Goal: Task Accomplishment & Management: Manage account settings

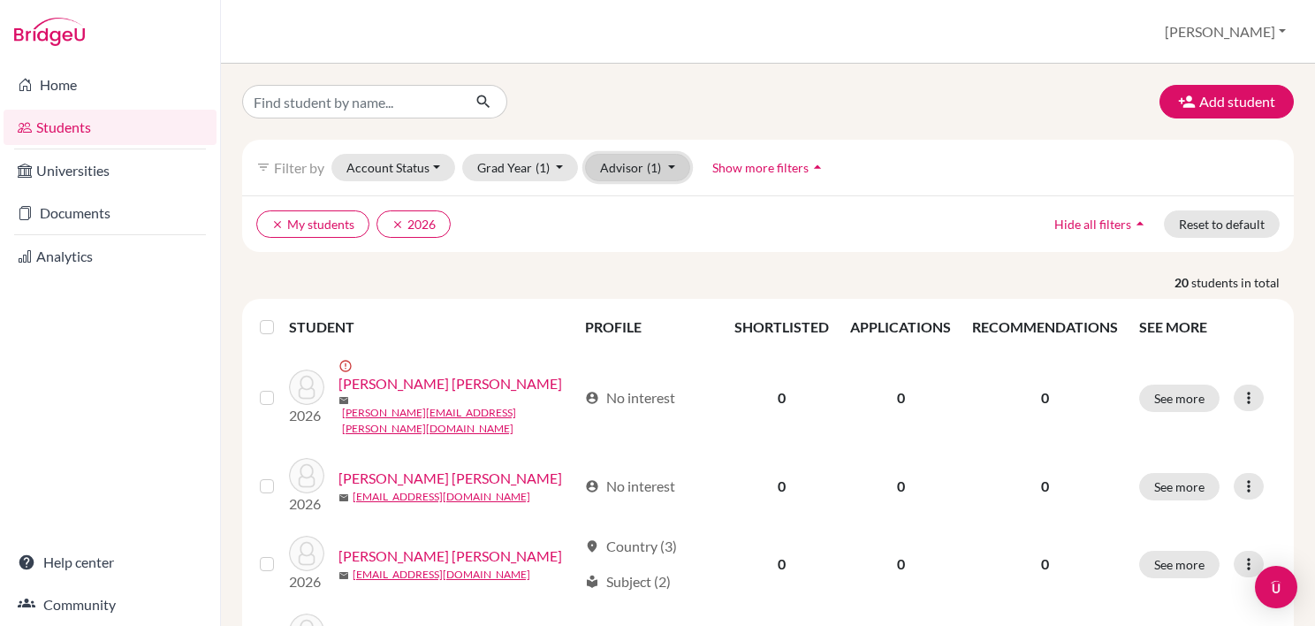
click at [675, 162] on button "Advisor (1)" at bounding box center [637, 167] width 105 height 27
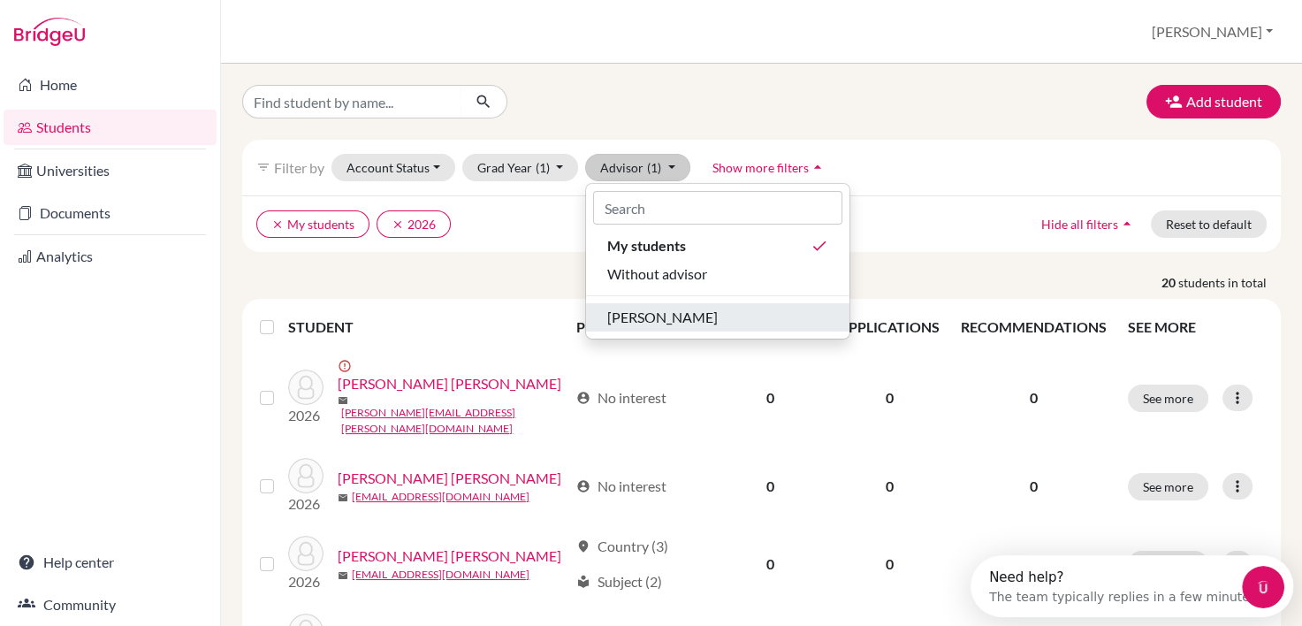
click at [665, 319] on span "[PERSON_NAME]" at bounding box center [662, 317] width 110 height 21
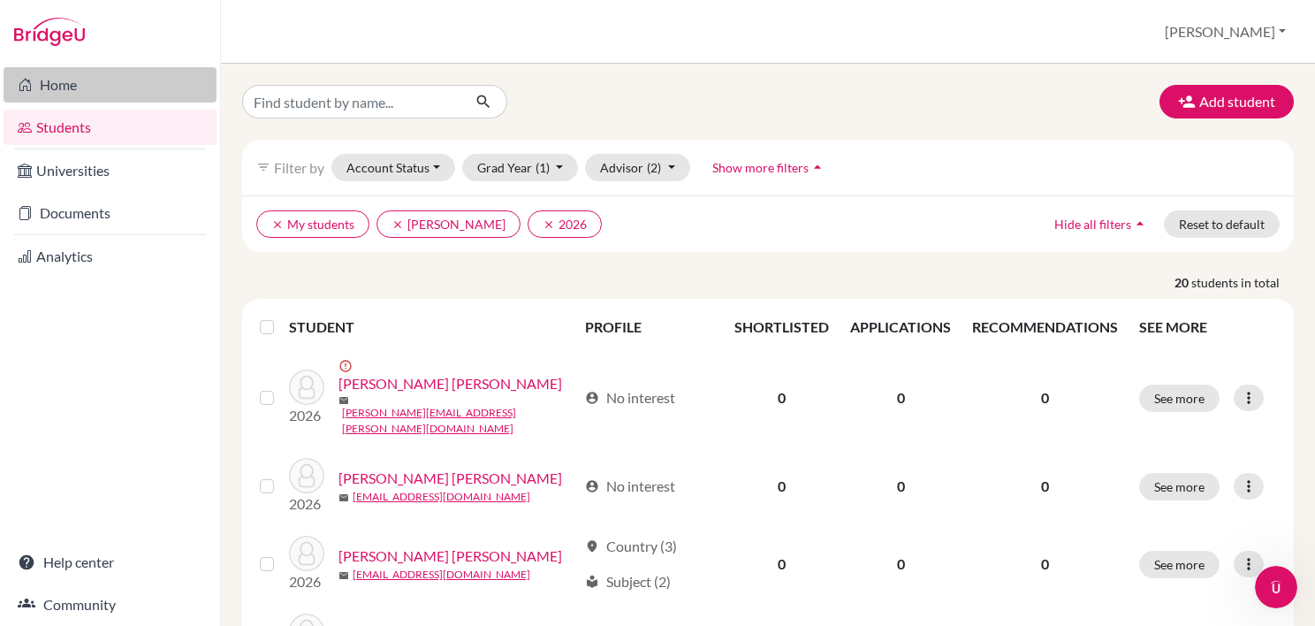
click at [60, 86] on link "Home" at bounding box center [110, 84] width 213 height 35
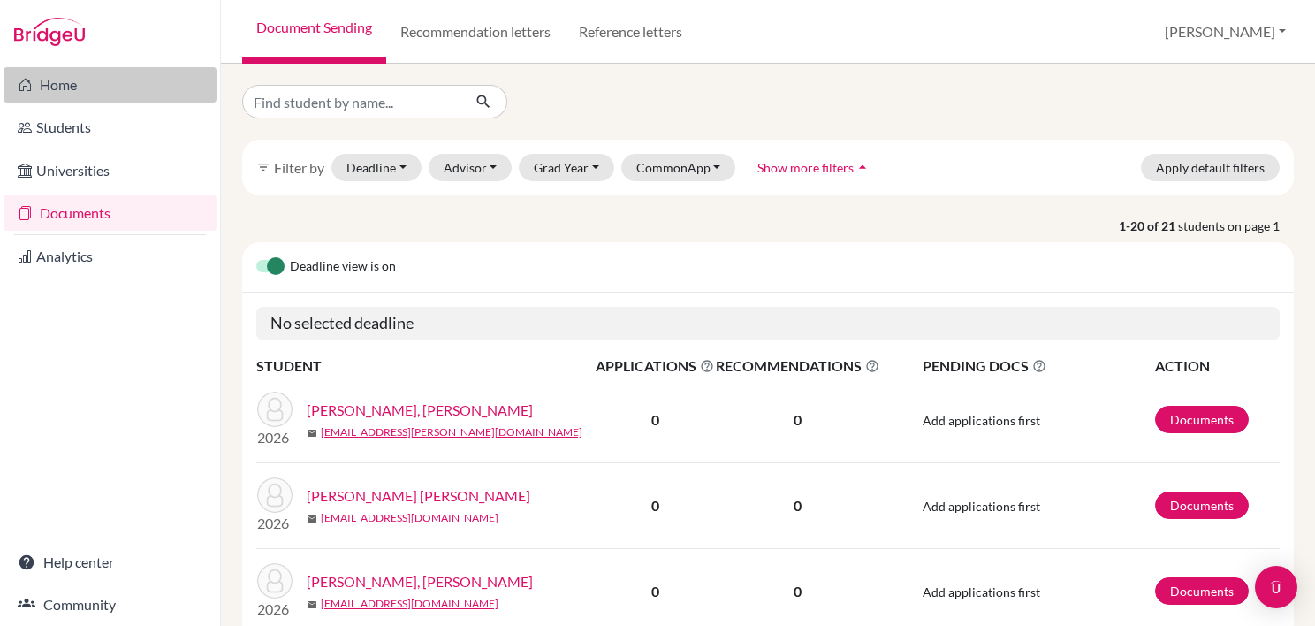
click at [56, 81] on link "Home" at bounding box center [110, 84] width 213 height 35
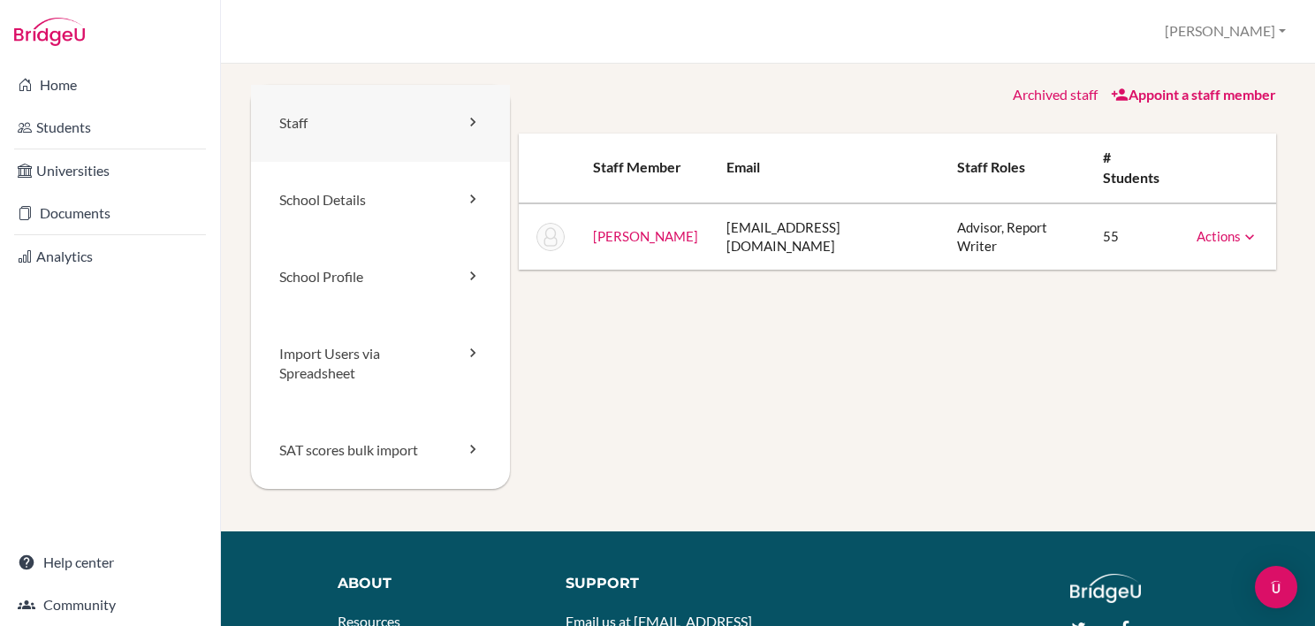
click at [475, 121] on icon at bounding box center [473, 122] width 18 height 18
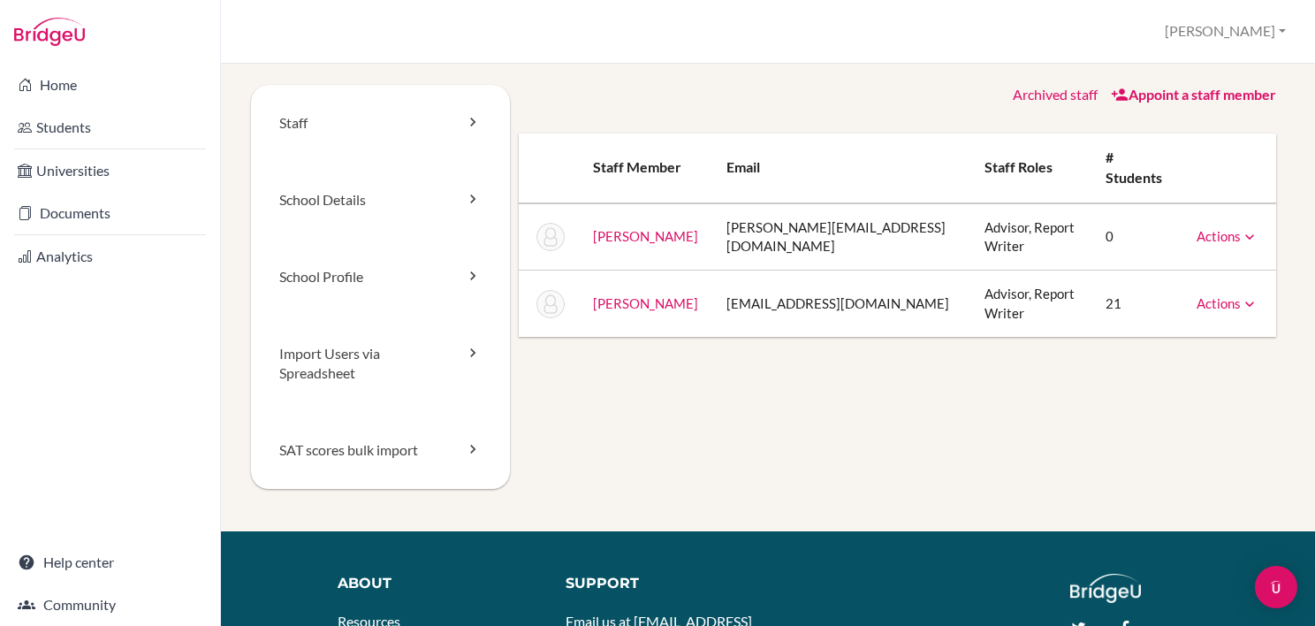
click at [1241, 228] on icon at bounding box center [1250, 237] width 18 height 18
click at [1152, 92] on link "Appoint a staff member" at bounding box center [1193, 94] width 165 height 17
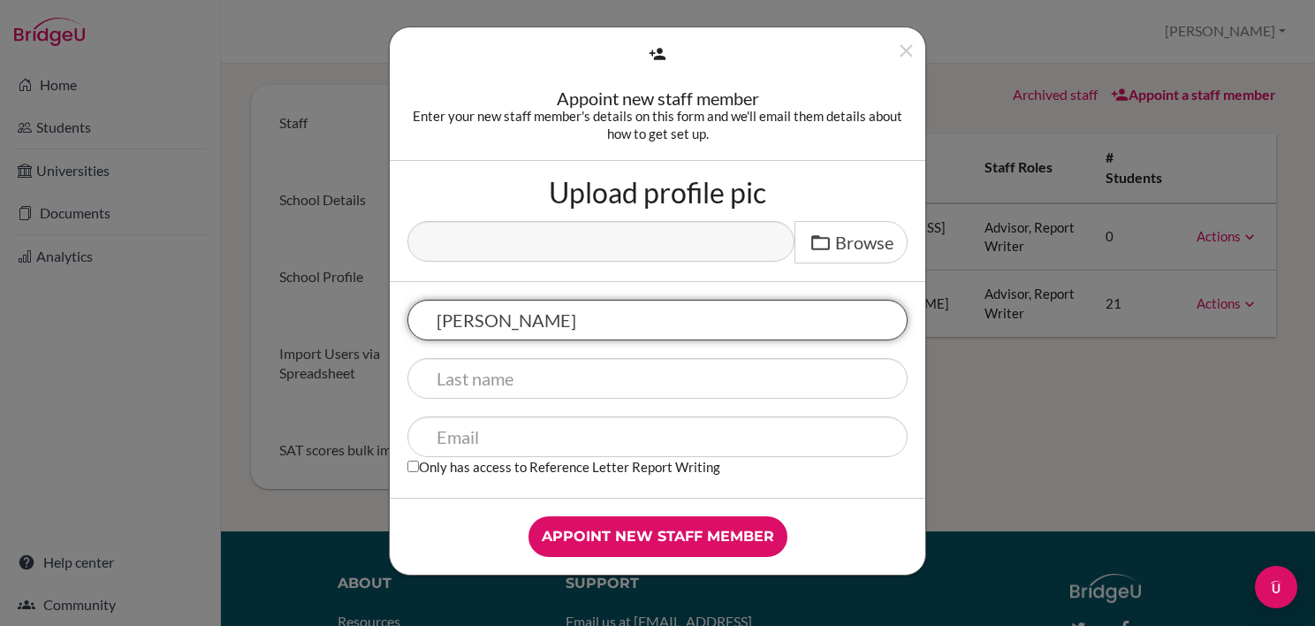
type input "Robert"
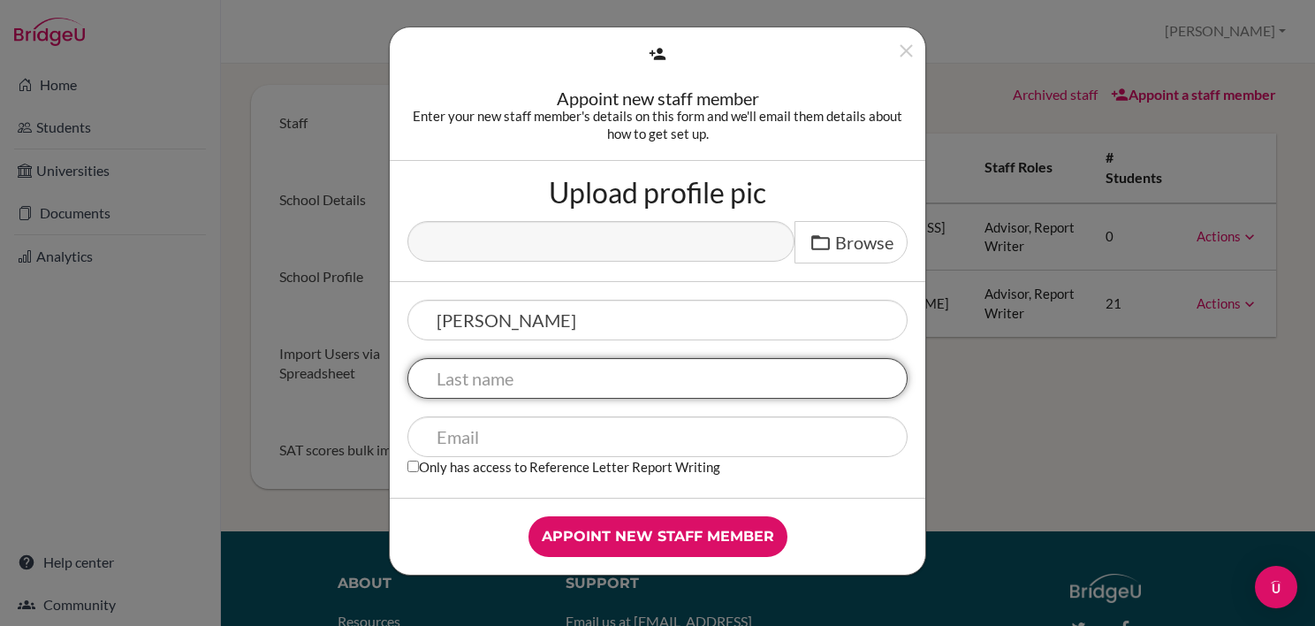
click at [522, 392] on input "text" at bounding box center [657, 378] width 500 height 41
type input "Castillo"
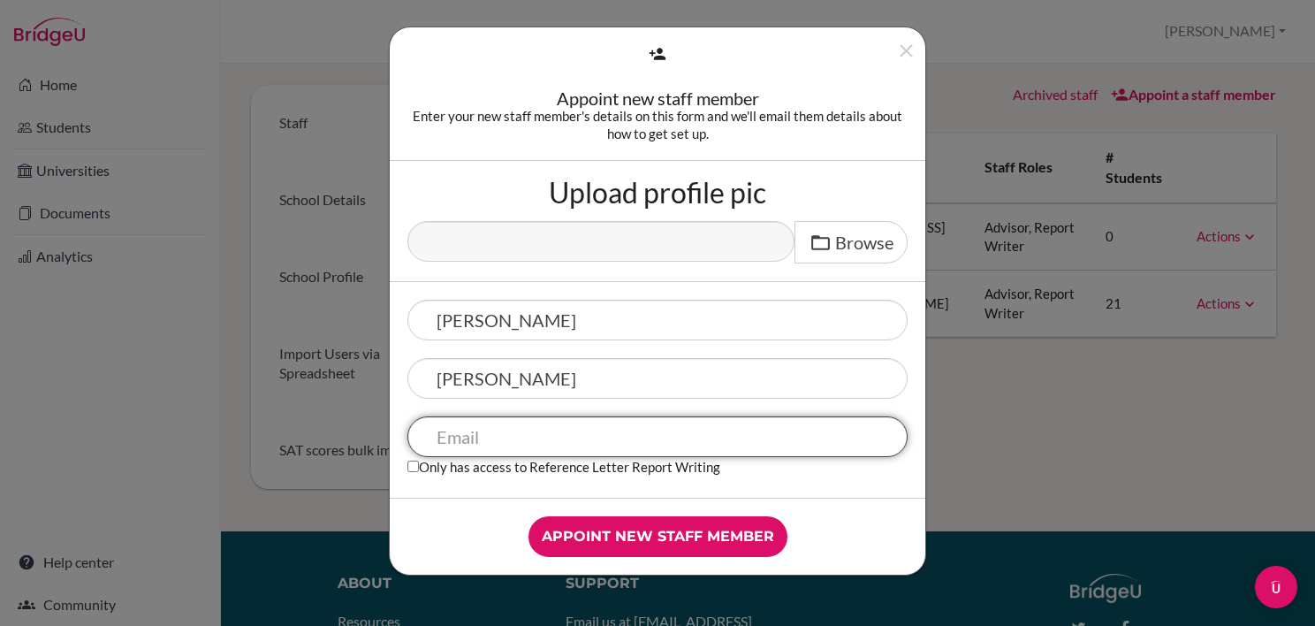
click at [447, 443] on input "text" at bounding box center [657, 436] width 500 height 41
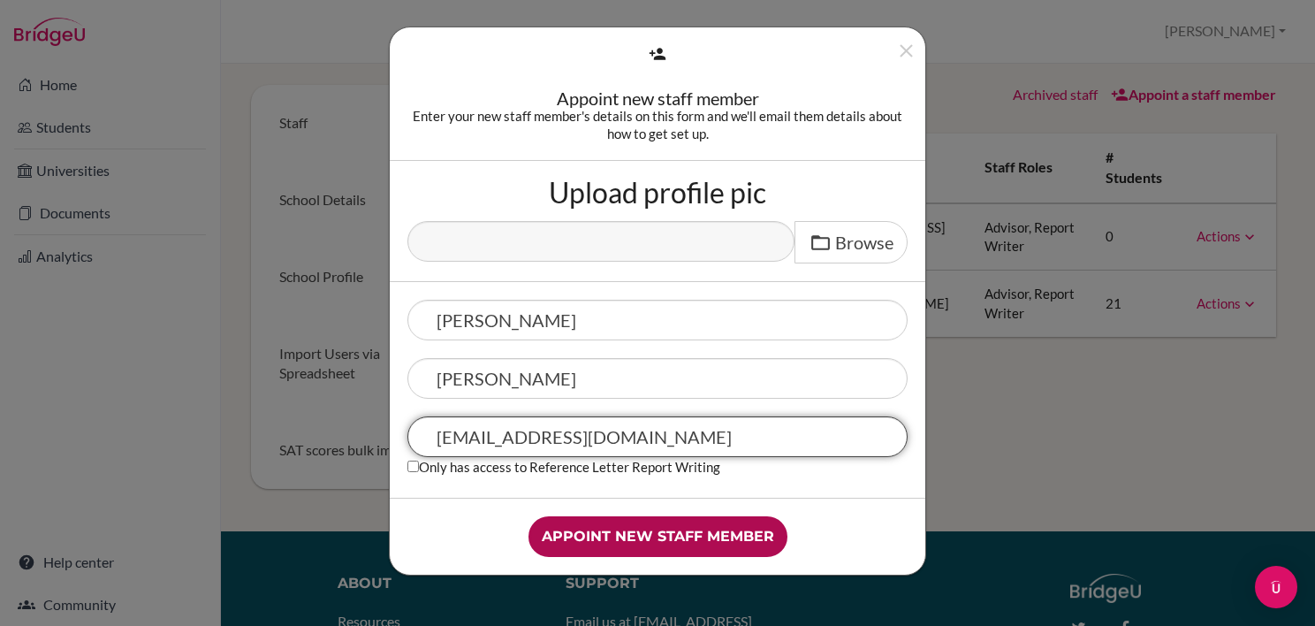
type input "[EMAIL_ADDRESS][DOMAIN_NAME]"
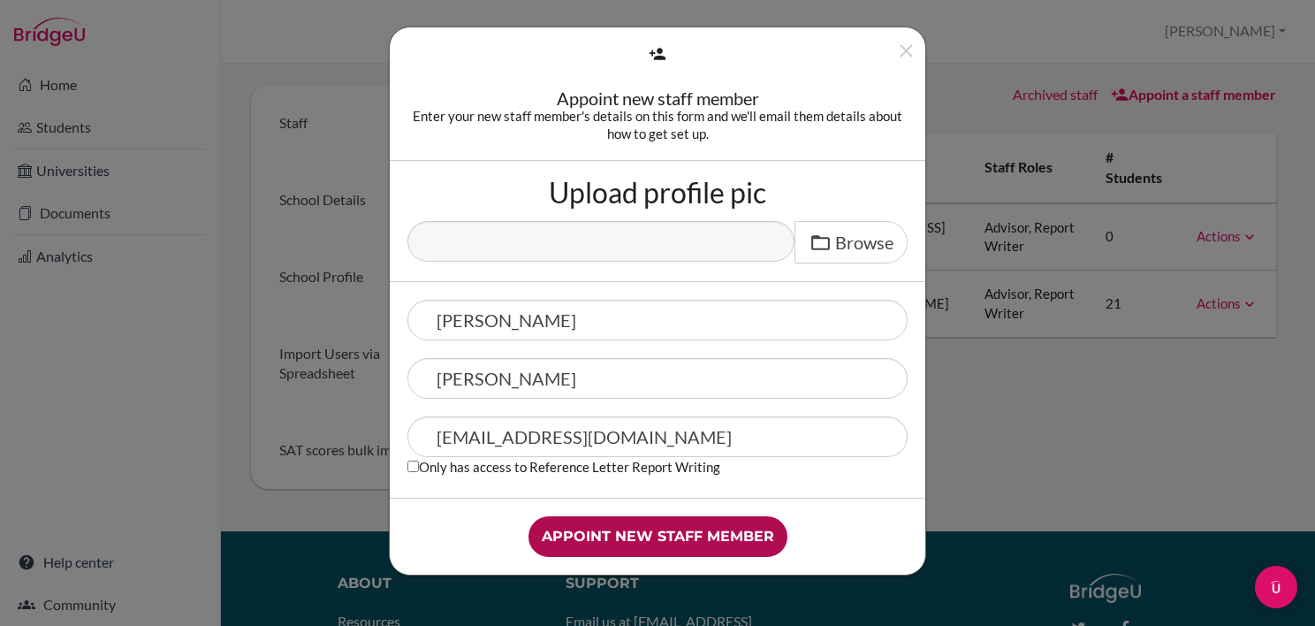
click at [664, 540] on input "Appoint new staff member" at bounding box center [657, 536] width 259 height 41
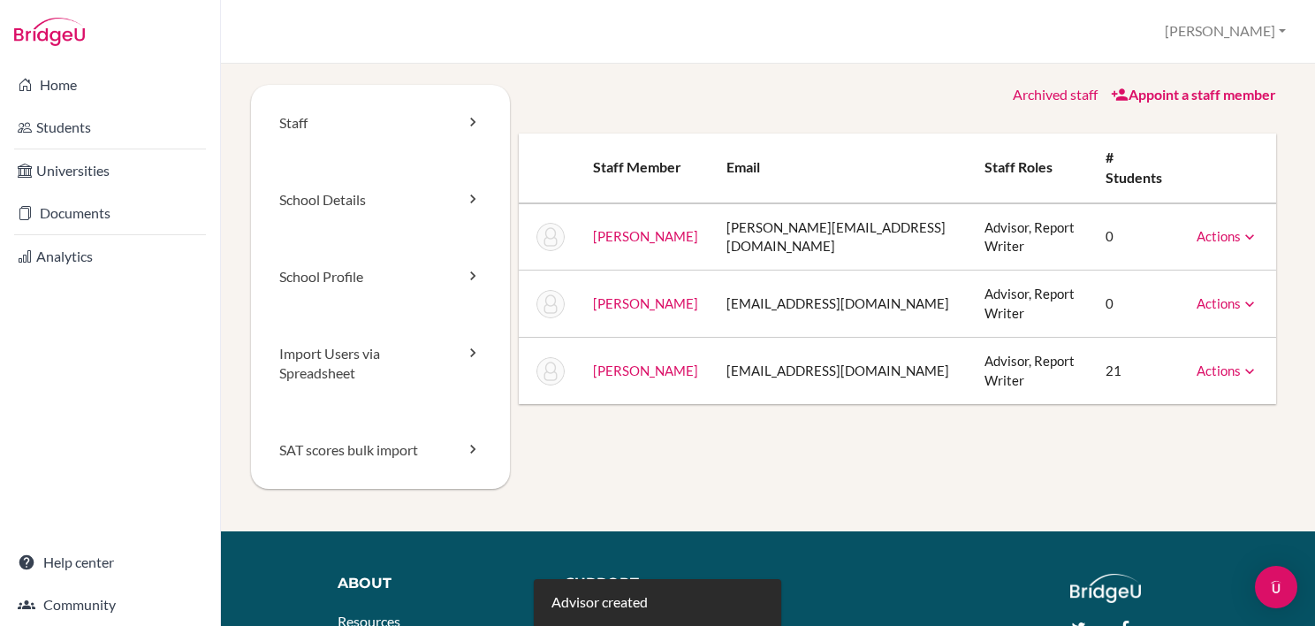
click at [1241, 295] on icon at bounding box center [1250, 304] width 18 height 18
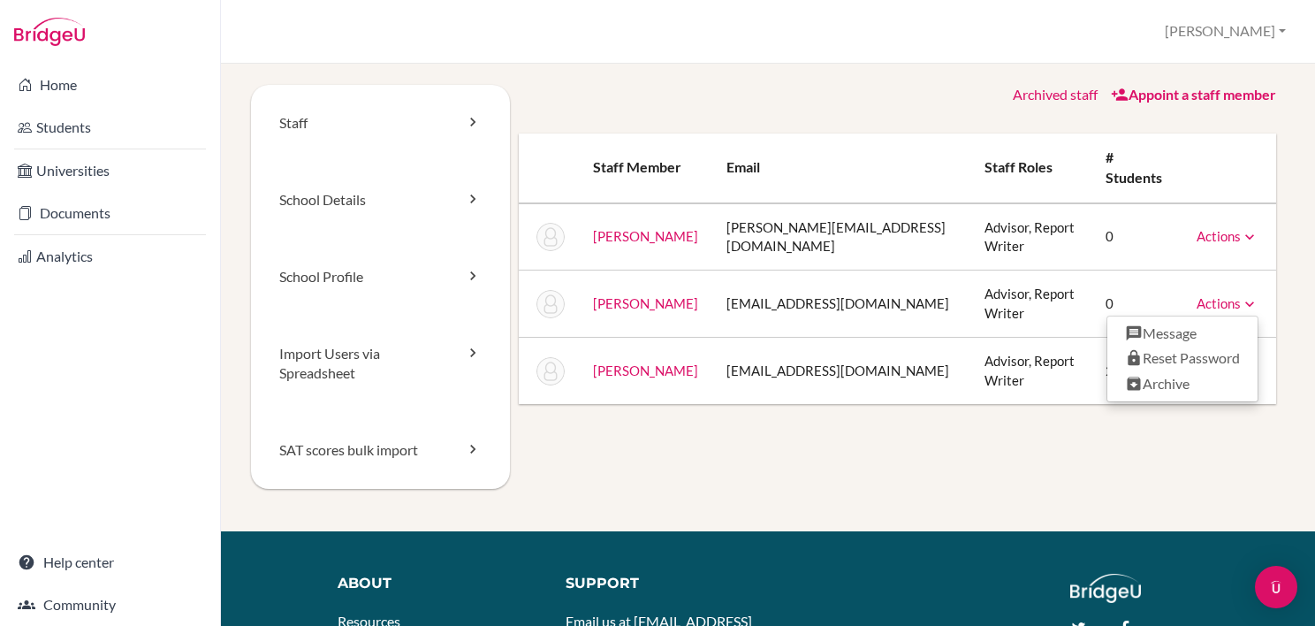
click at [1241, 295] on icon at bounding box center [1250, 304] width 18 height 18
click at [1241, 228] on icon at bounding box center [1250, 237] width 18 height 18
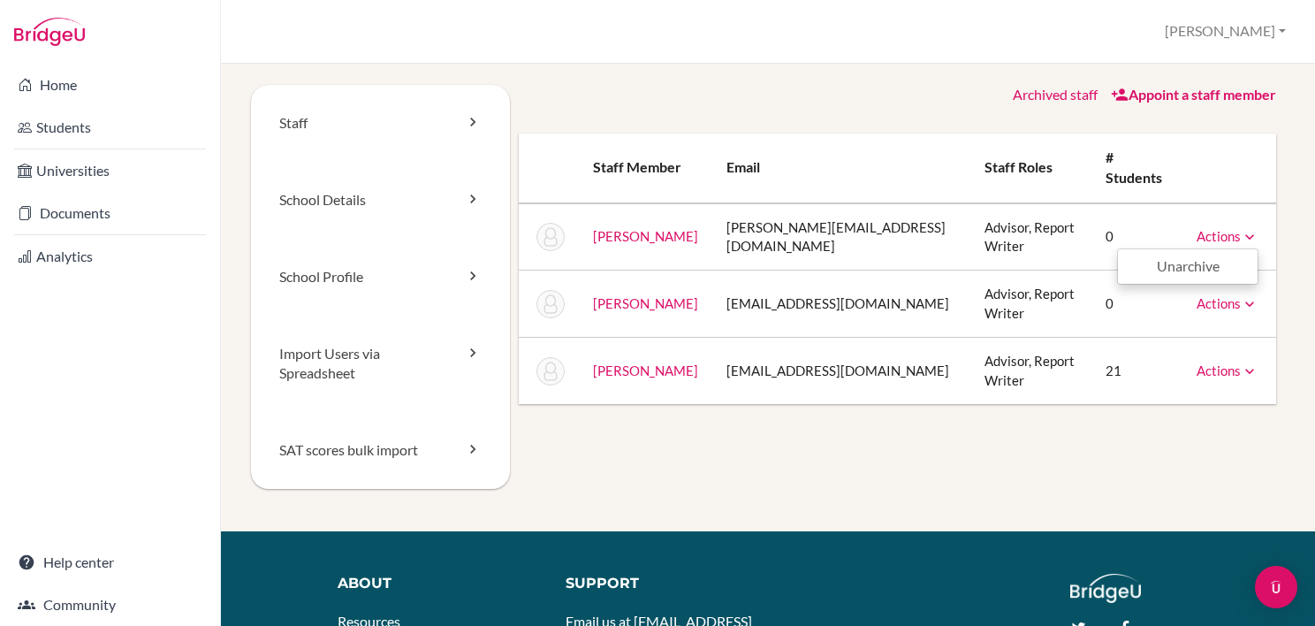
click at [1241, 228] on icon at bounding box center [1250, 237] width 18 height 18
click at [1241, 362] on icon at bounding box center [1250, 371] width 18 height 18
click at [612, 295] on link "[PERSON_NAME]" at bounding box center [645, 303] width 105 height 16
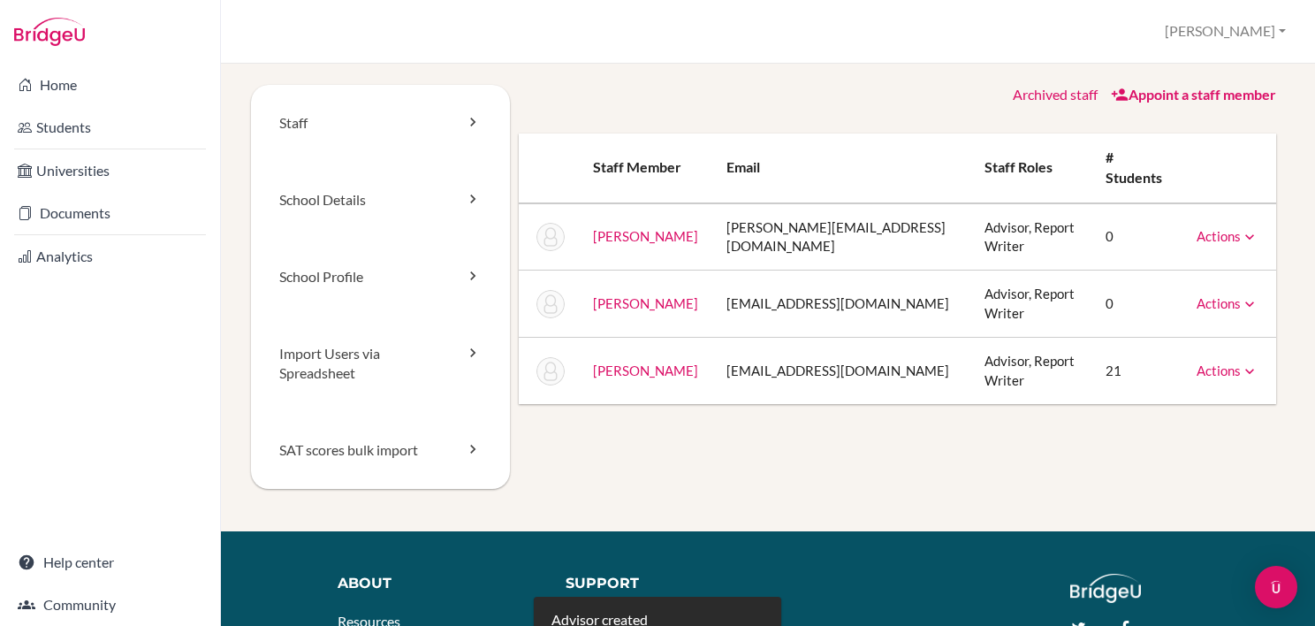
click at [1241, 295] on icon at bounding box center [1250, 304] width 18 height 18
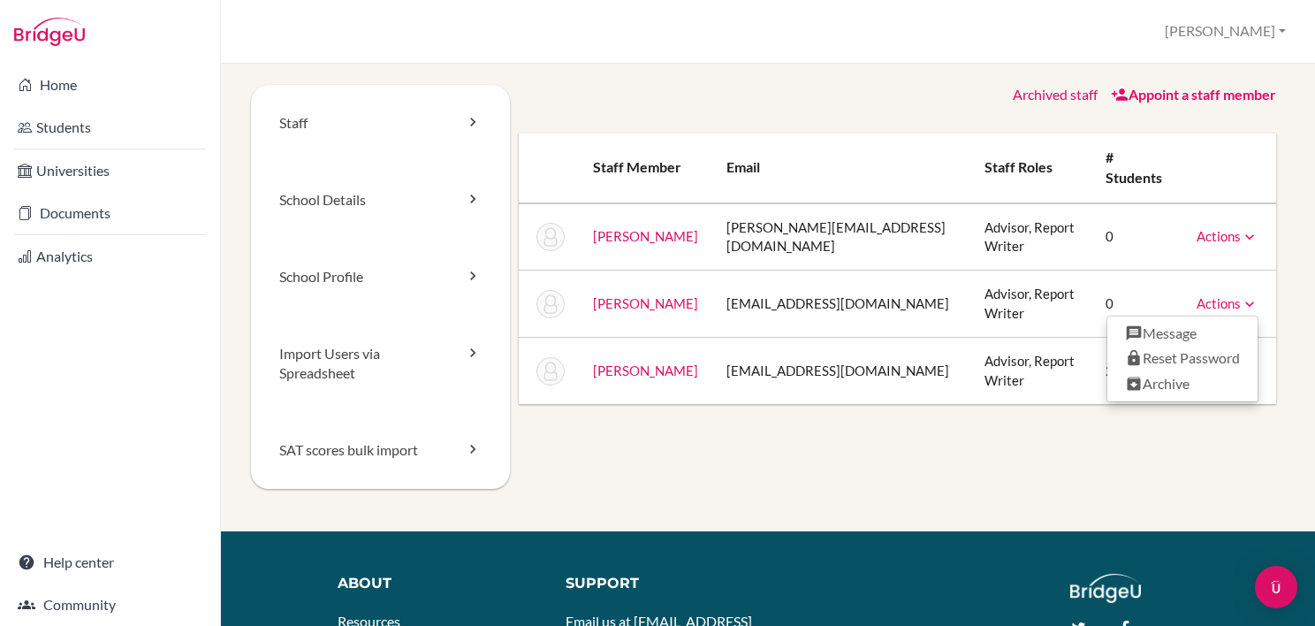
click at [993, 410] on div "Staff School Details School Profile Import Users via Spreadsheet SAT scores bul…" at bounding box center [768, 308] width 1034 height 446
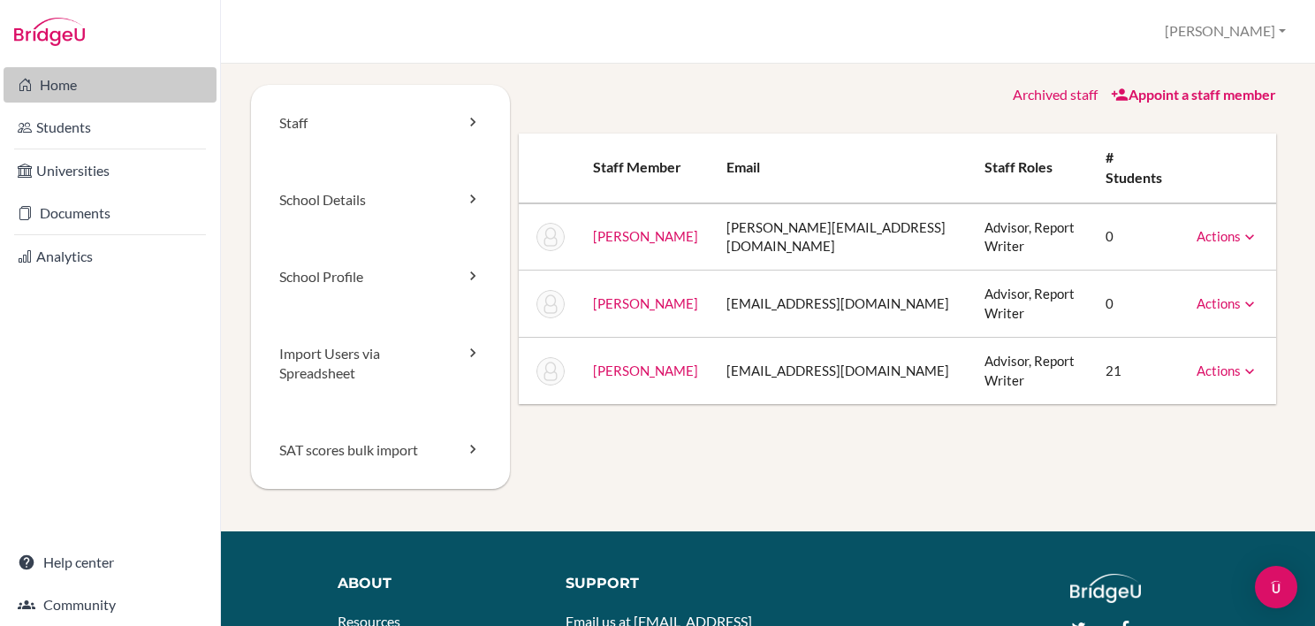
click at [49, 72] on link "Home" at bounding box center [110, 84] width 213 height 35
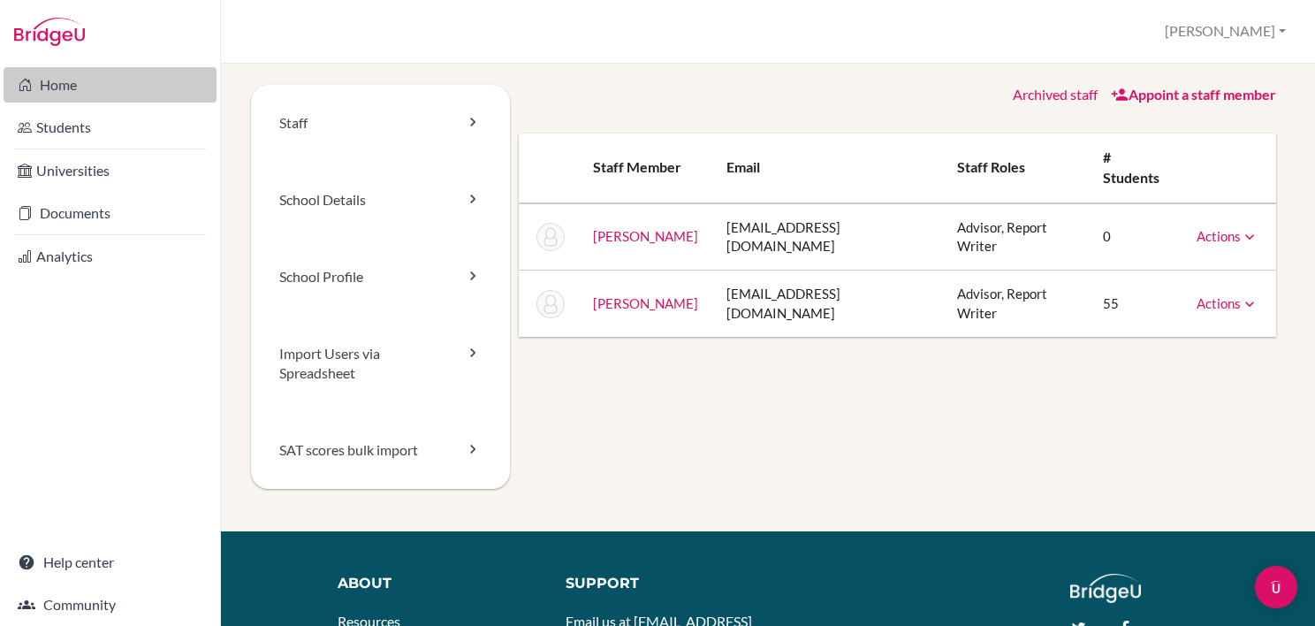
click at [62, 94] on link "Home" at bounding box center [110, 84] width 213 height 35
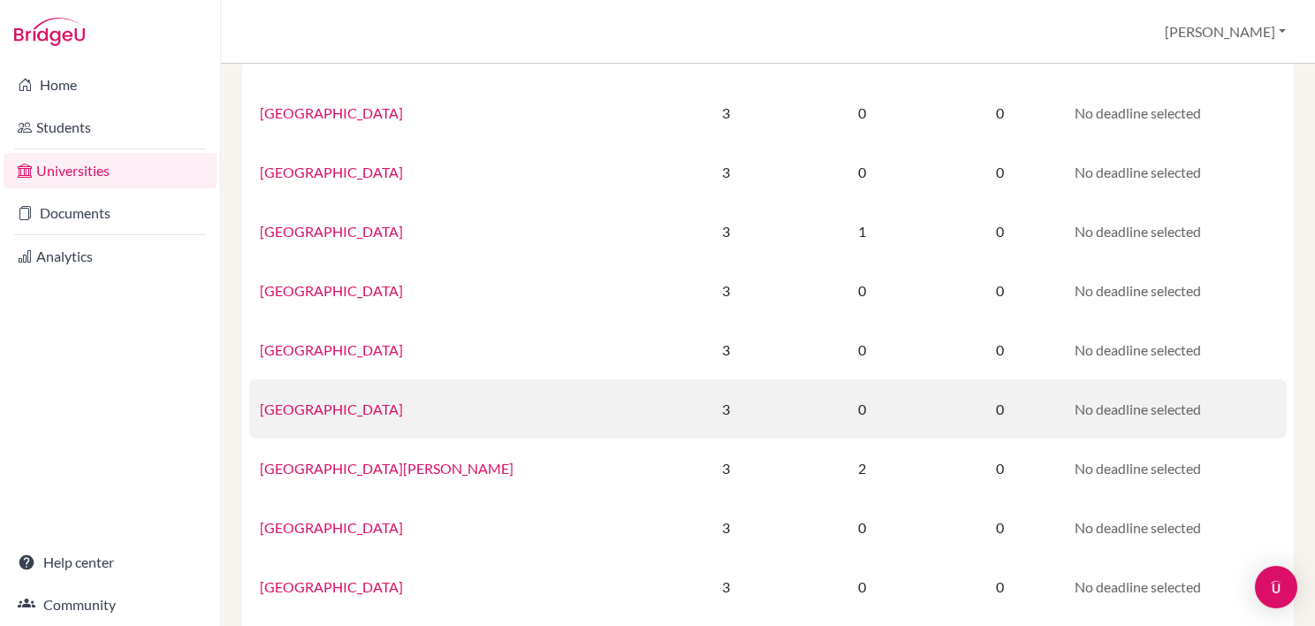
scroll to position [816, 0]
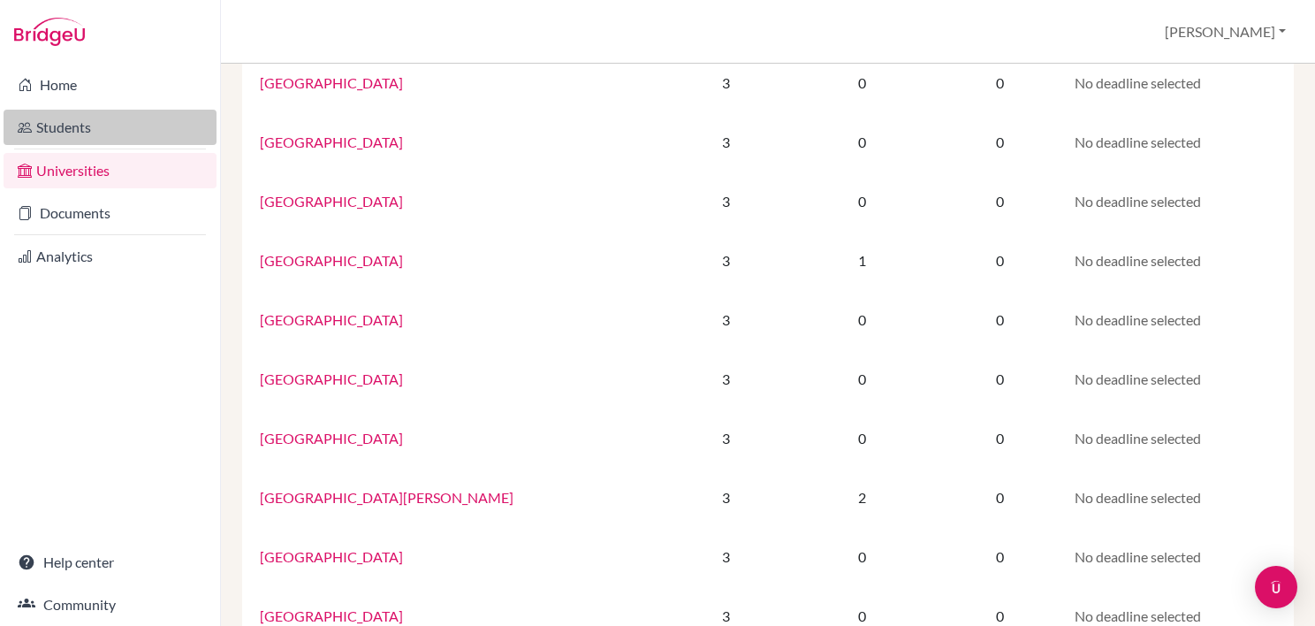
click at [41, 127] on link "Students" at bounding box center [110, 127] width 213 height 35
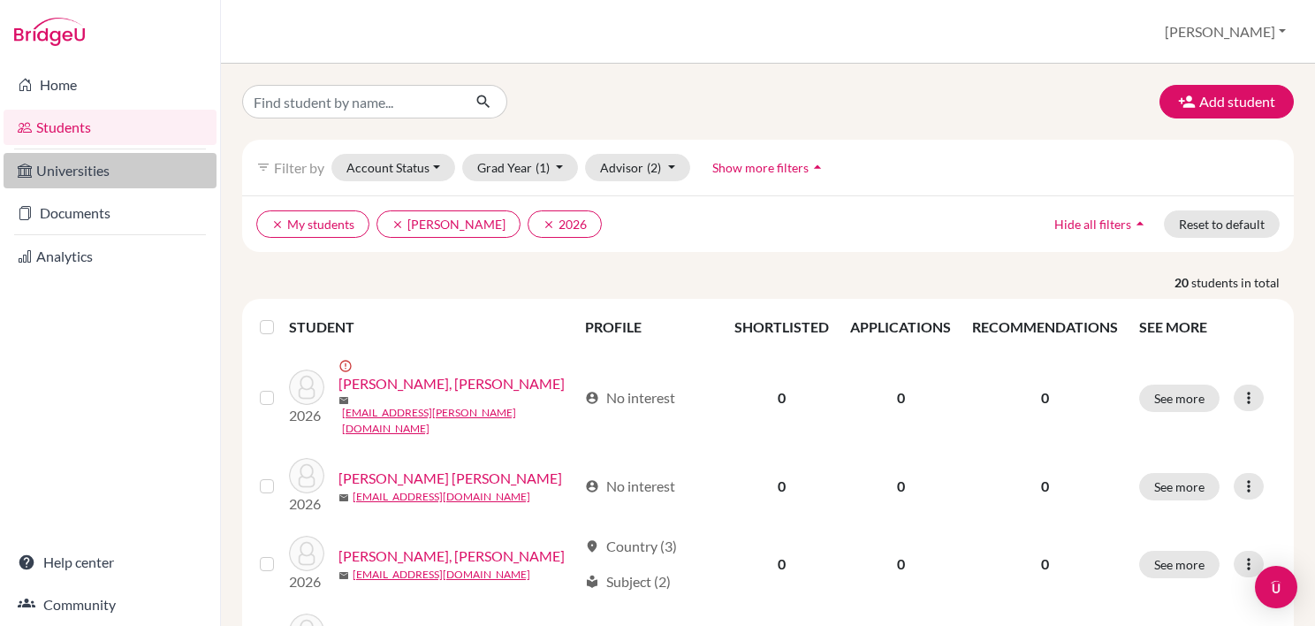
click at [74, 163] on link "Universities" at bounding box center [110, 170] width 213 height 35
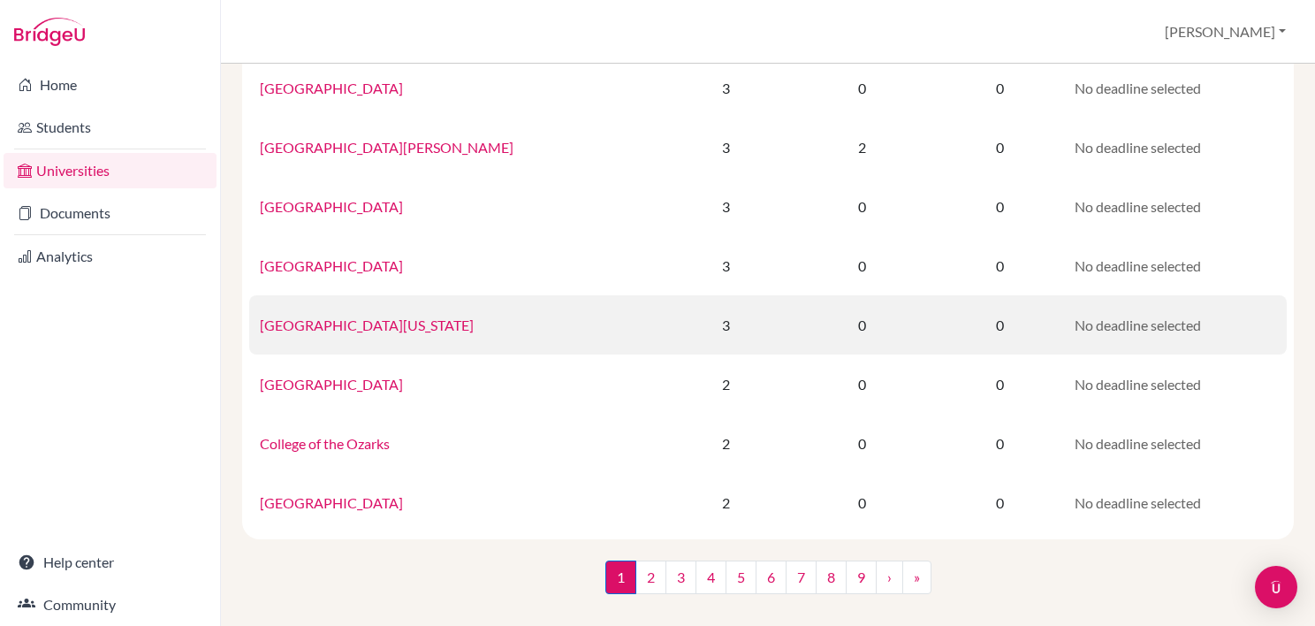
scroll to position [1169, 0]
